Goal: Task Accomplishment & Management: Complete application form

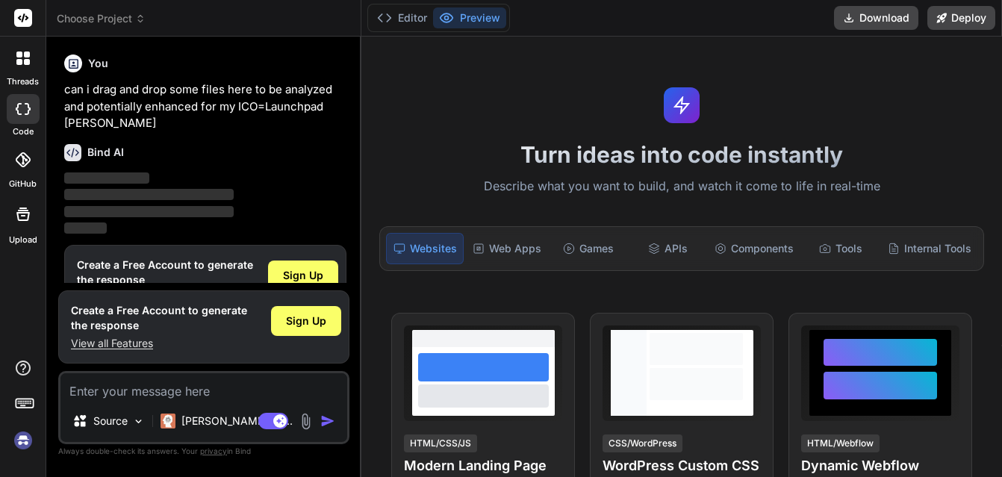
type textarea "x"
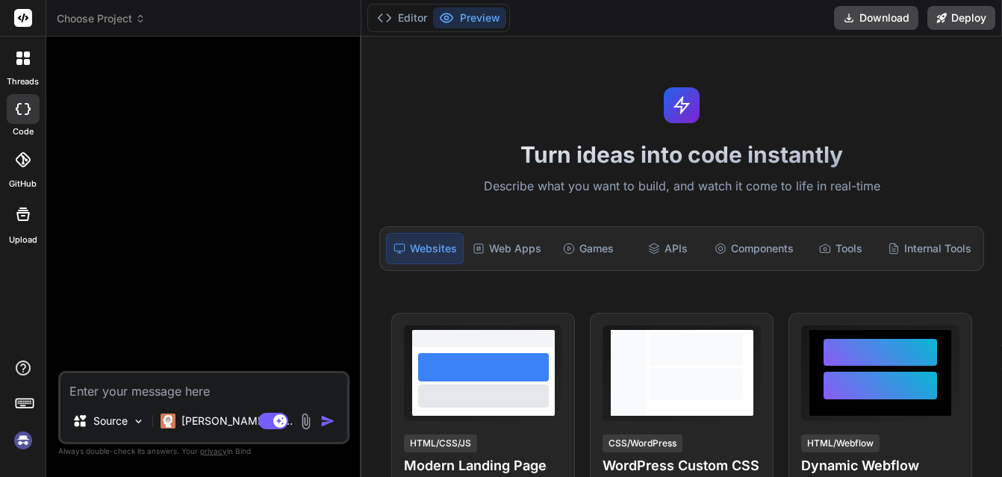
click at [111, 385] on textarea at bounding box center [203, 386] width 287 height 27
click at [22, 210] on icon at bounding box center [22, 214] width 13 height 13
type textarea "x"
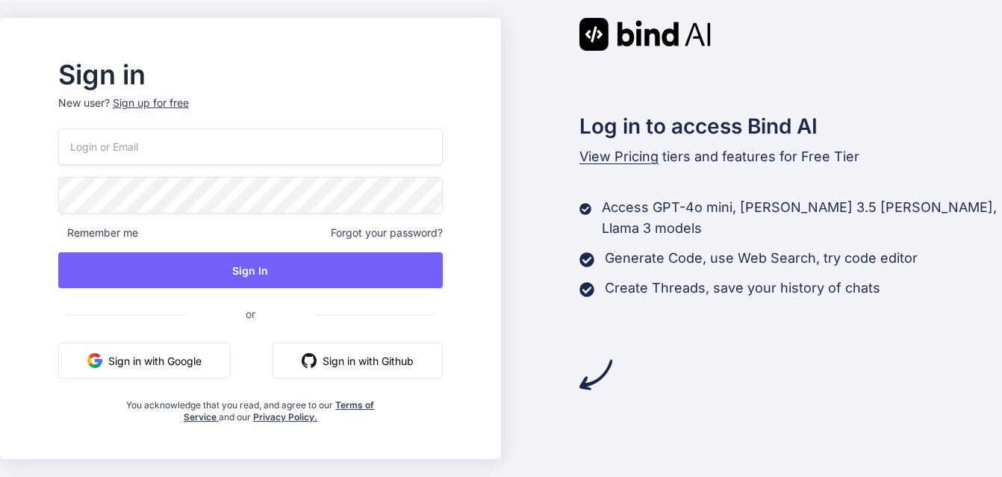
click at [171, 97] on div "Sign up for free" at bounding box center [151, 103] width 76 height 15
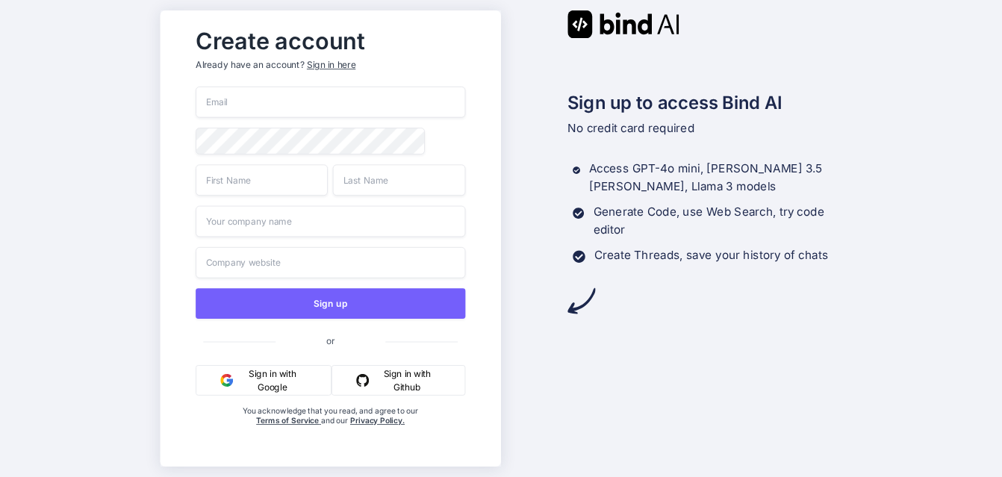
click at [411, 382] on button "Sign in with Github" at bounding box center [399, 380] width 134 height 31
click at [406, 376] on button "Sign in with Github" at bounding box center [399, 380] width 134 height 31
click at [215, 97] on input "email" at bounding box center [331, 102] width 270 height 31
type input "therealtmig"
